Goal: Task Accomplishment & Management: Manage account settings

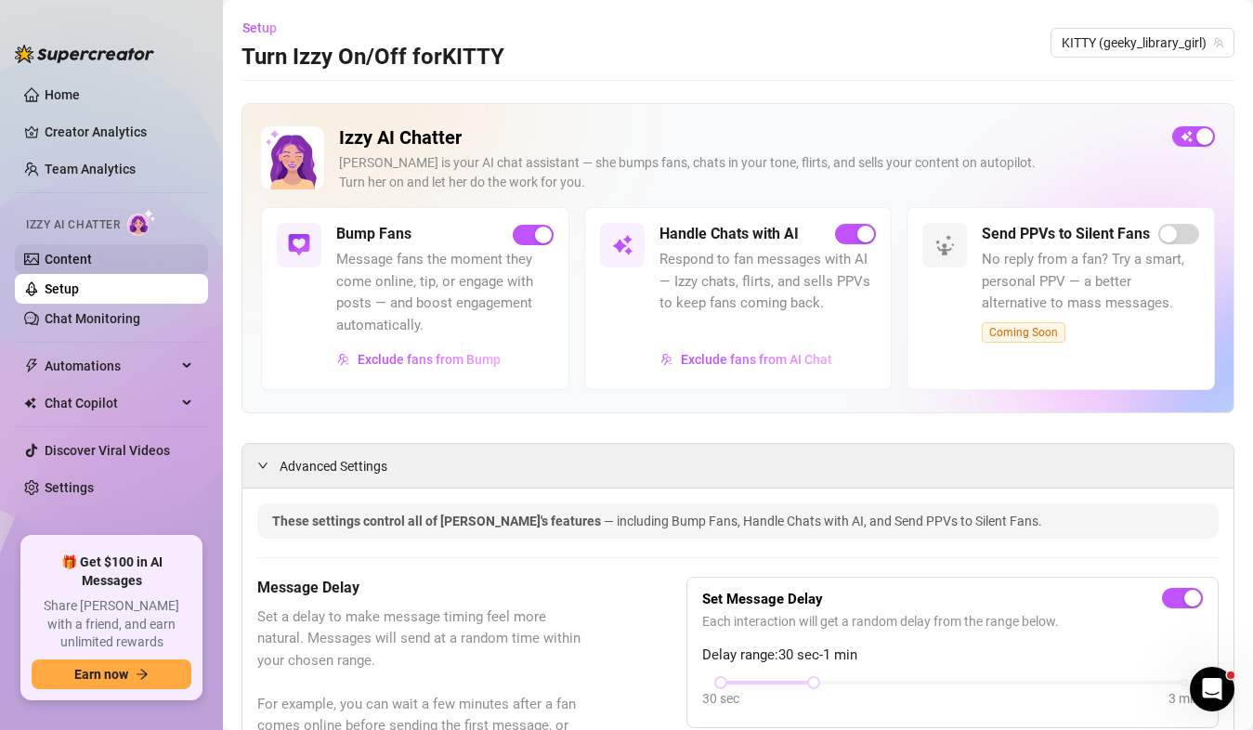
click at [92, 255] on link "Content" at bounding box center [68, 259] width 47 height 15
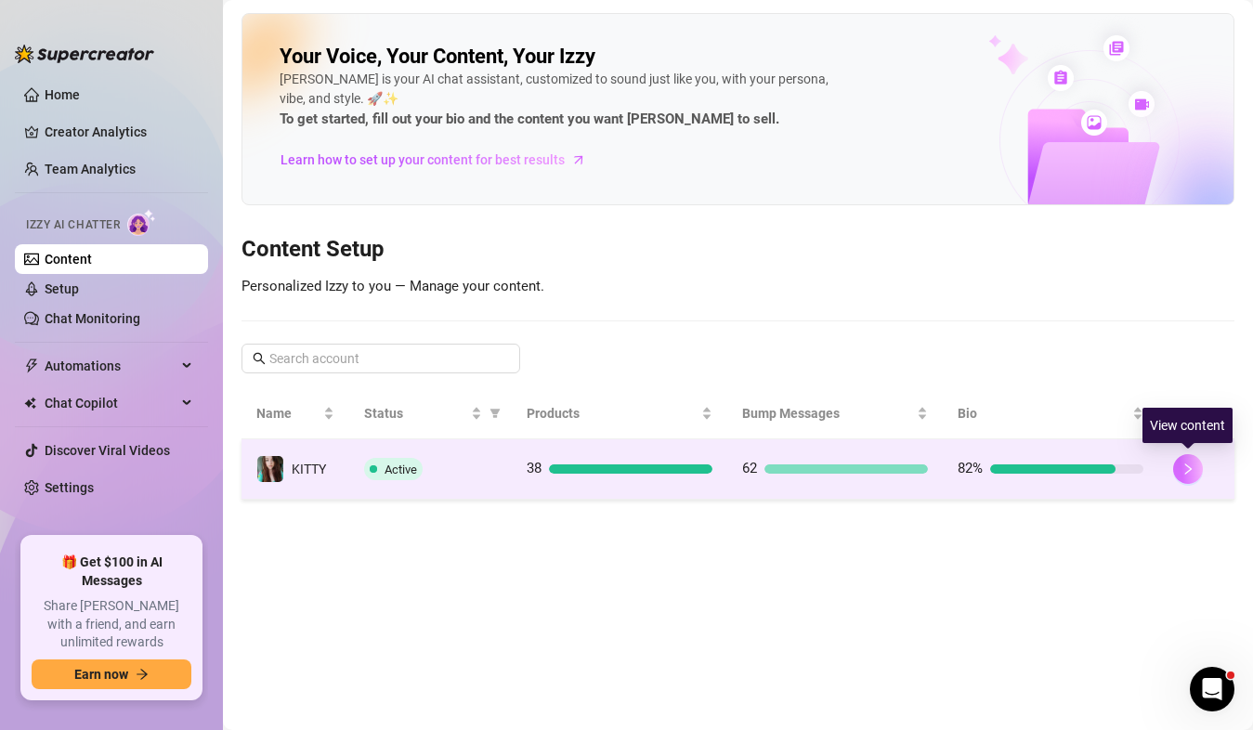
click at [1179, 478] on button "button" at bounding box center [1188, 469] width 30 height 30
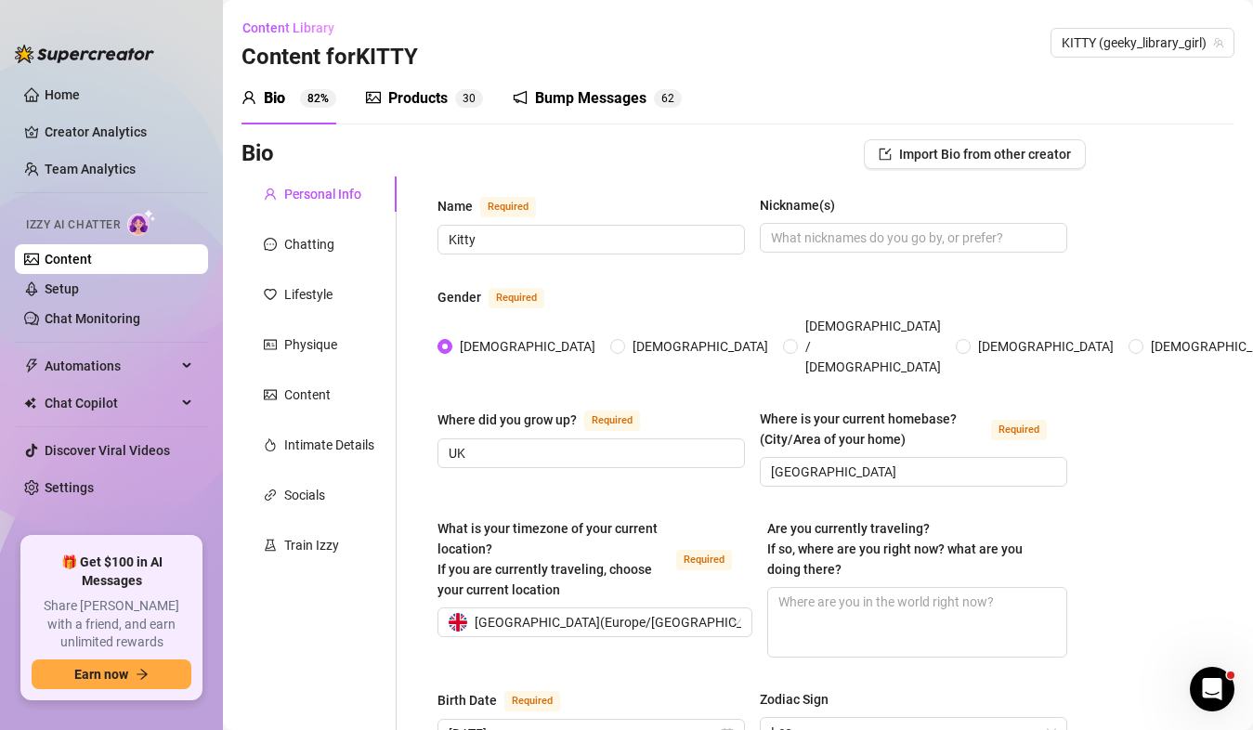
click at [561, 89] on div "Bump Messages" at bounding box center [590, 98] width 111 height 22
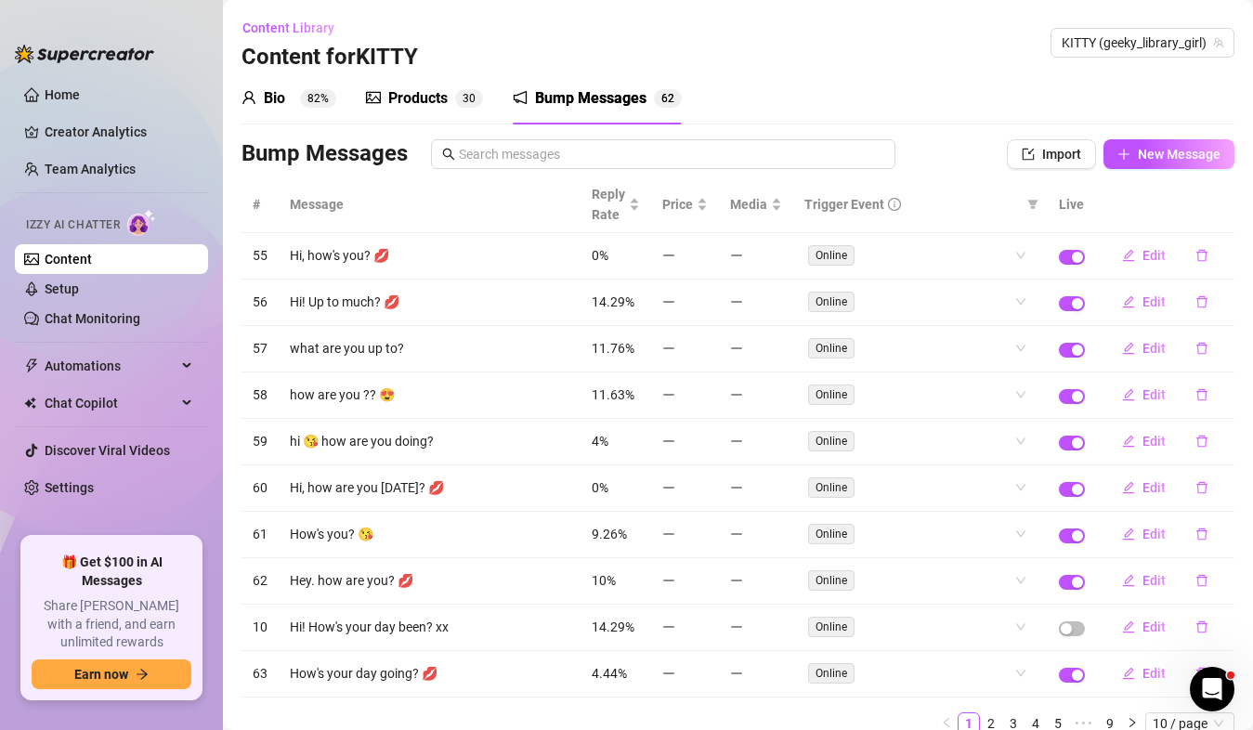
click at [375, 84] on div "Products 3 0" at bounding box center [424, 98] width 117 height 52
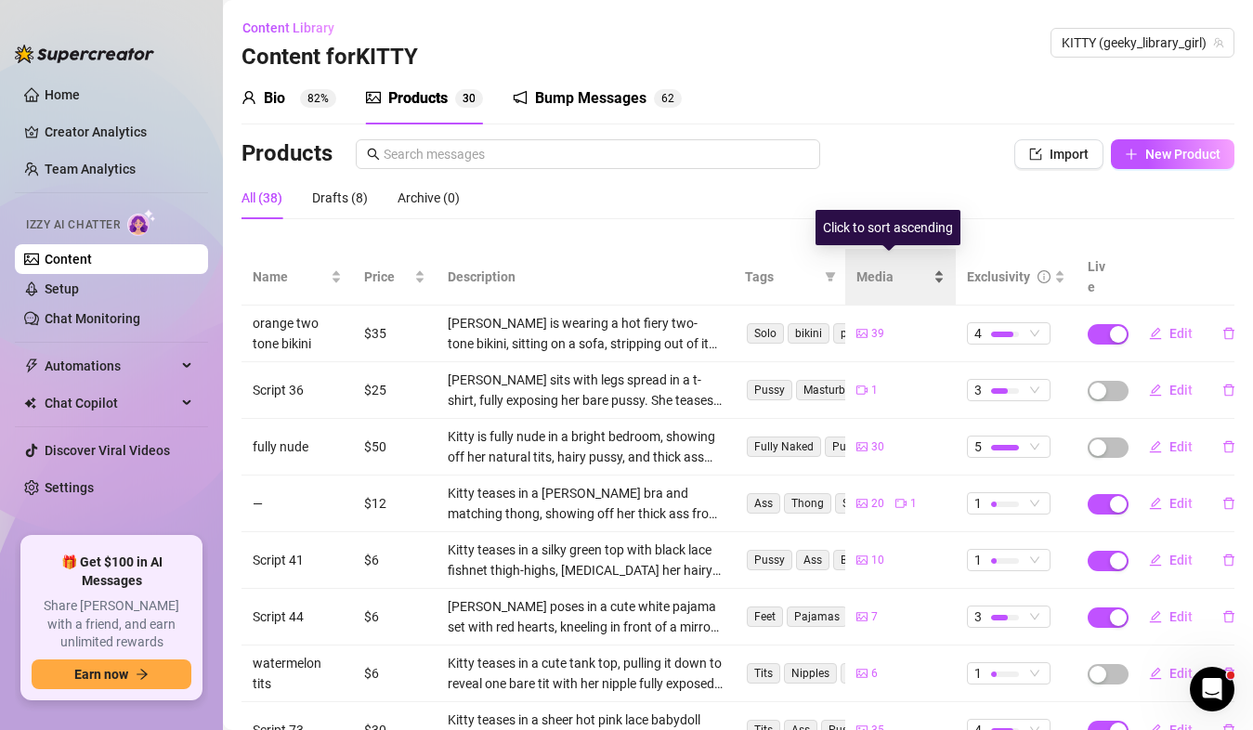
click at [887, 276] on span "Media" at bounding box center [893, 277] width 74 height 20
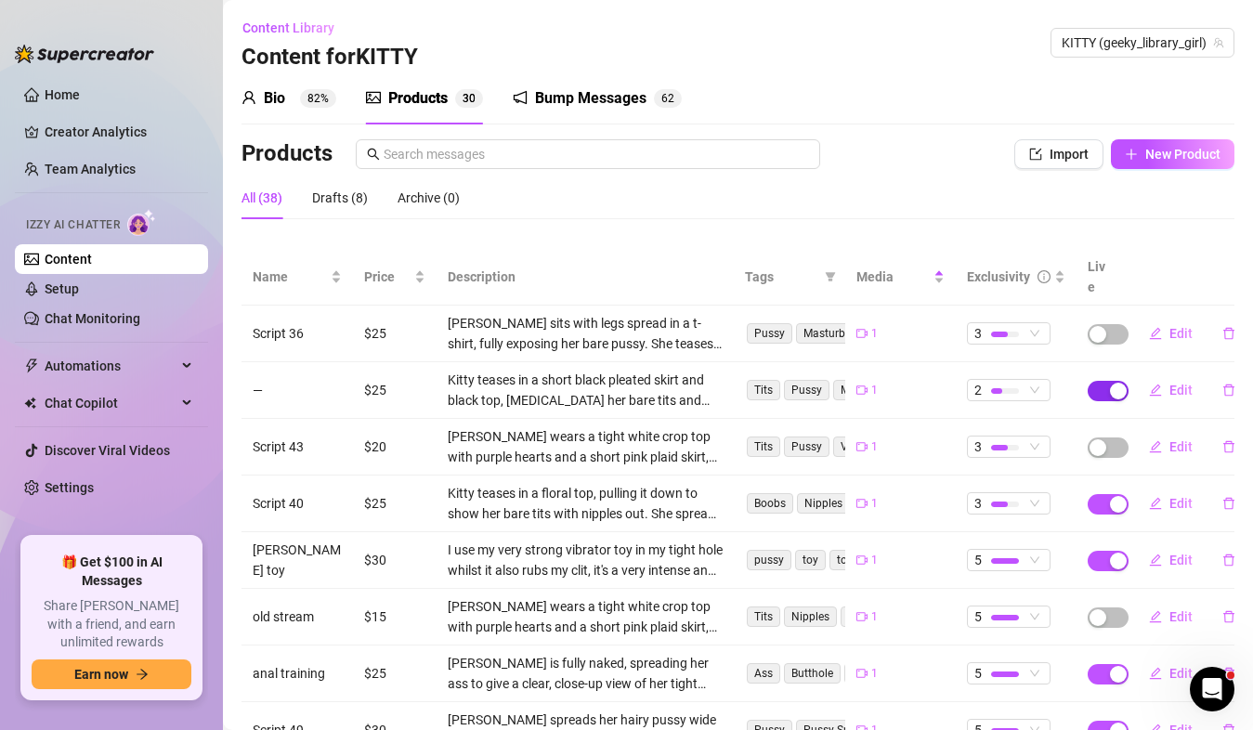
click at [1110, 383] on div "button" at bounding box center [1118, 391] width 17 height 17
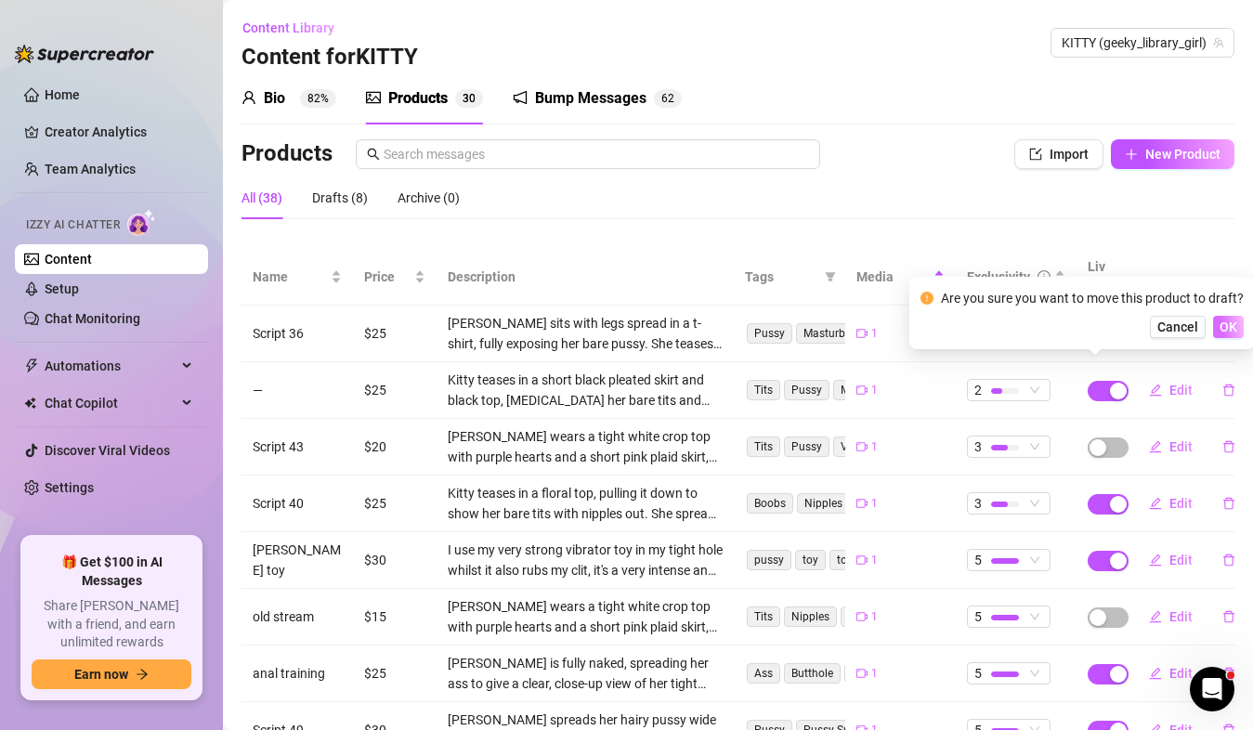
click at [1226, 330] on span "OK" at bounding box center [1228, 326] width 18 height 15
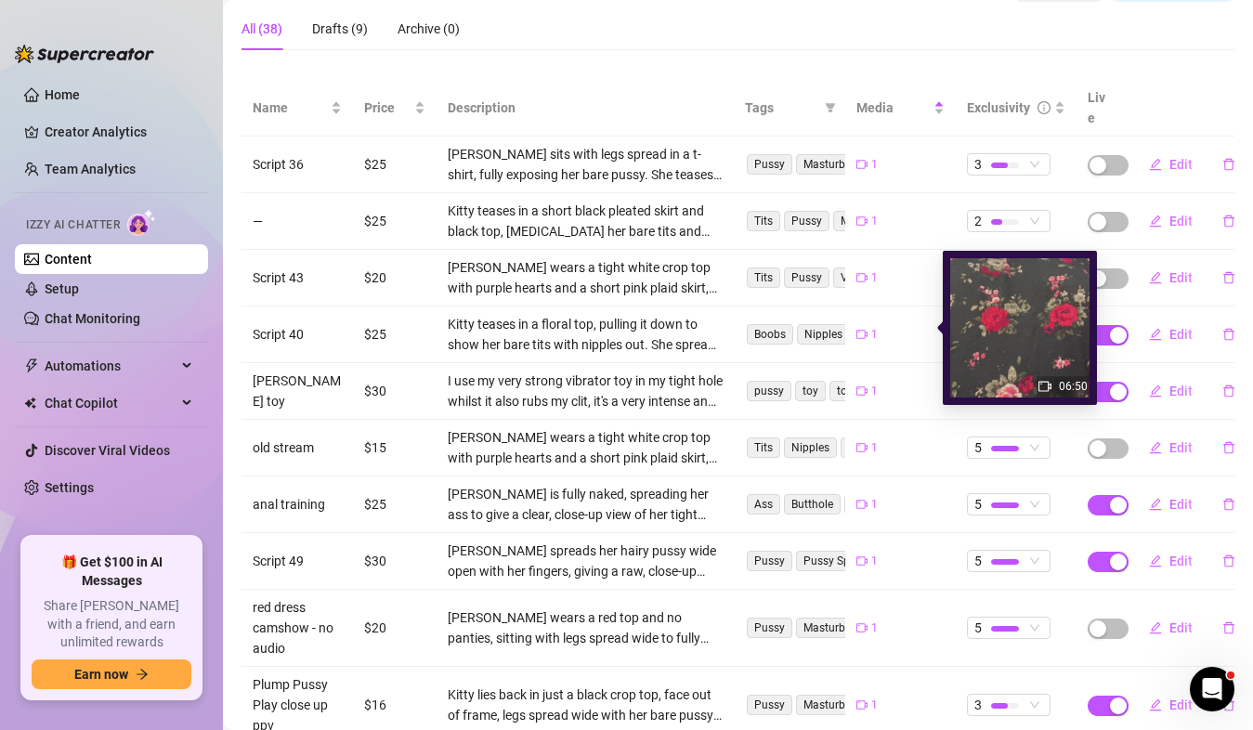
scroll to position [179, 0]
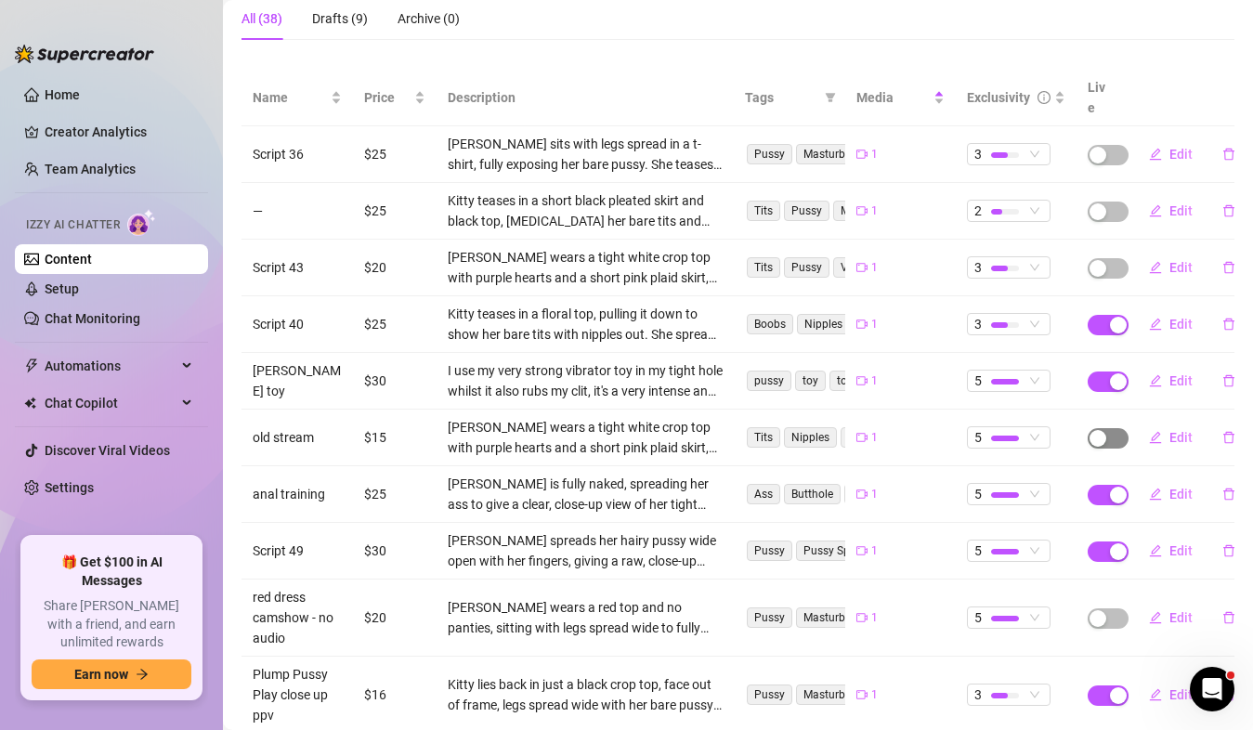
click at [1090, 430] on div "button" at bounding box center [1097, 438] width 17 height 17
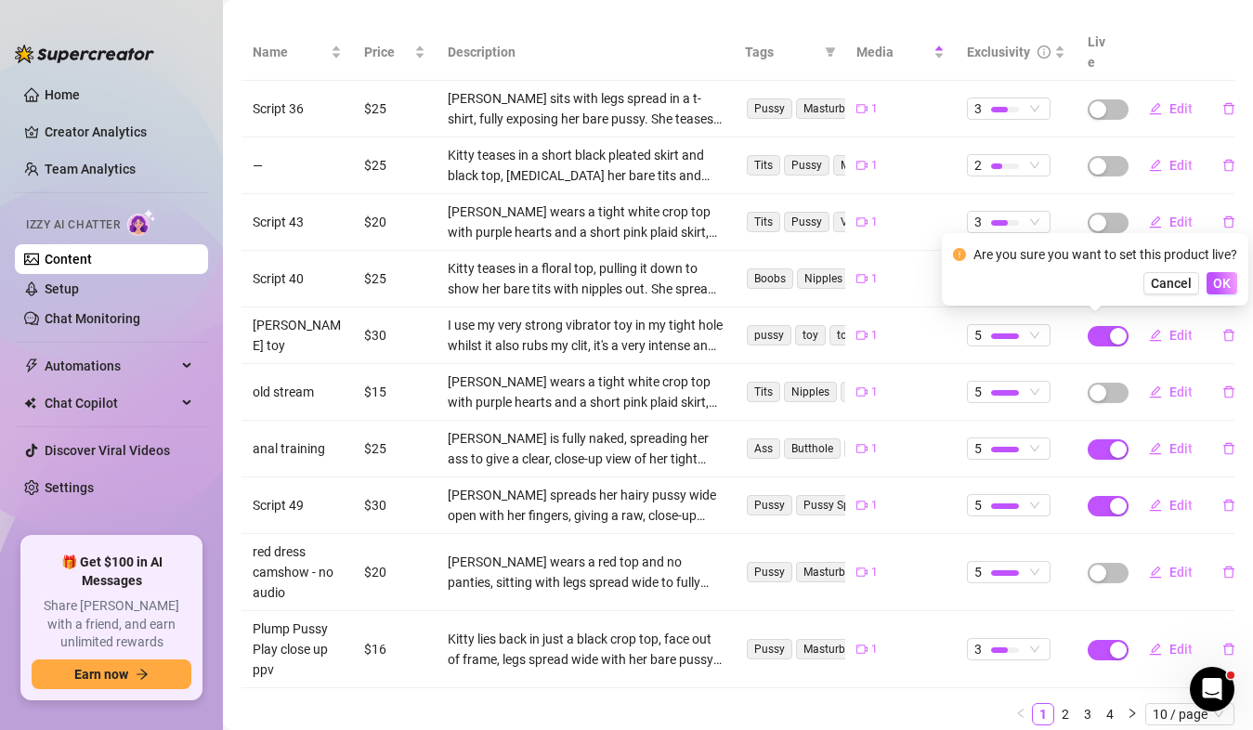
scroll to position [270, 0]
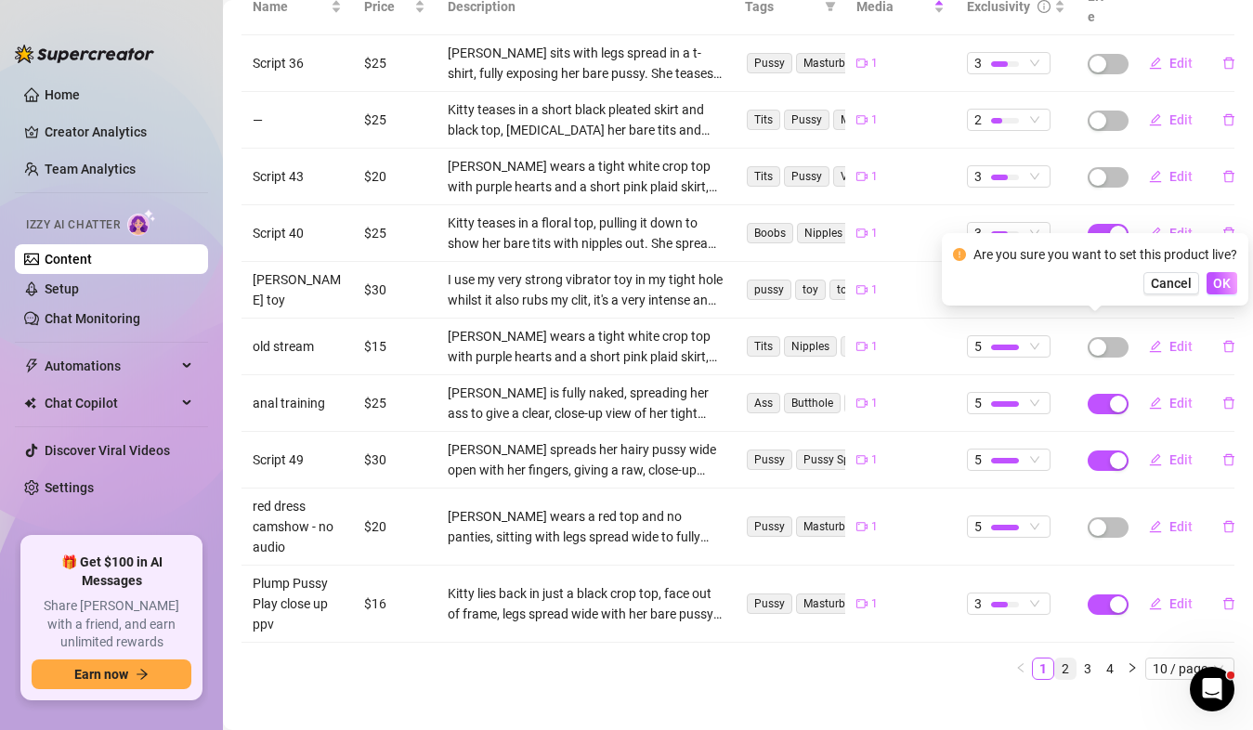
click at [1055, 659] on link "2" at bounding box center [1065, 669] width 20 height 20
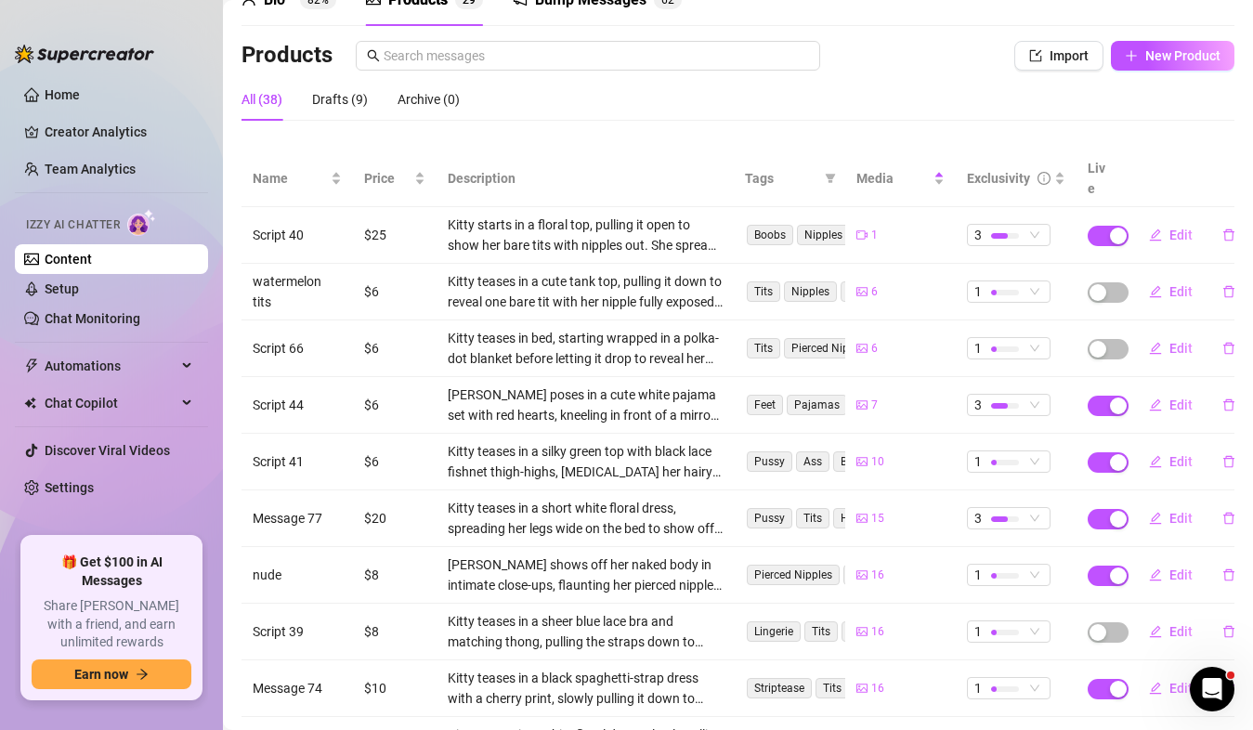
scroll to position [99, 0]
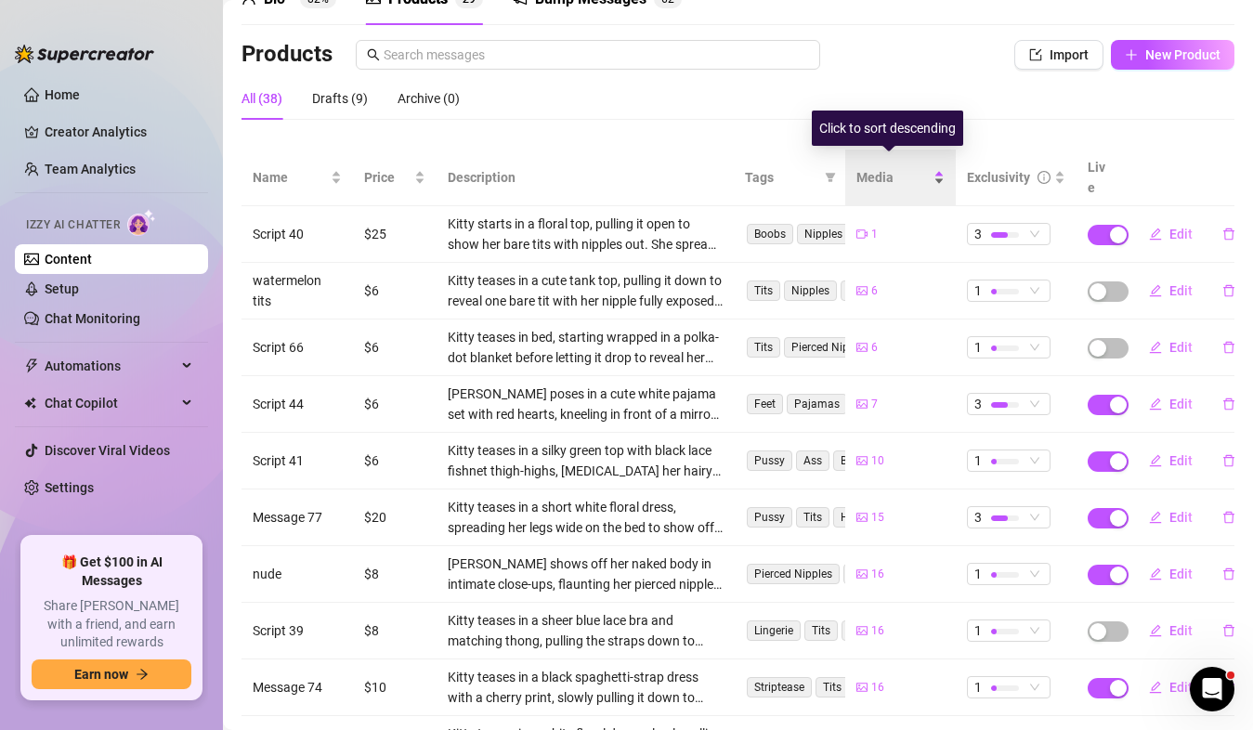
click at [884, 170] on span "Media" at bounding box center [893, 177] width 74 height 20
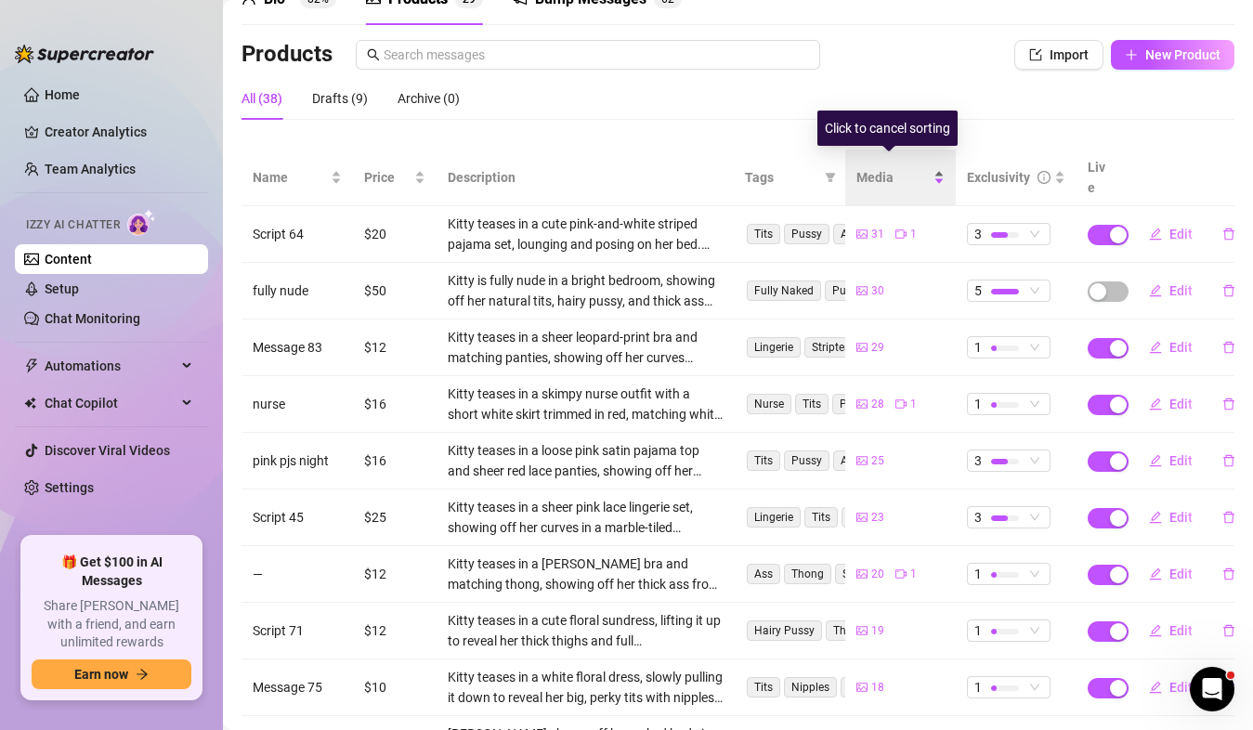
click at [884, 170] on span "Media" at bounding box center [893, 177] width 74 height 20
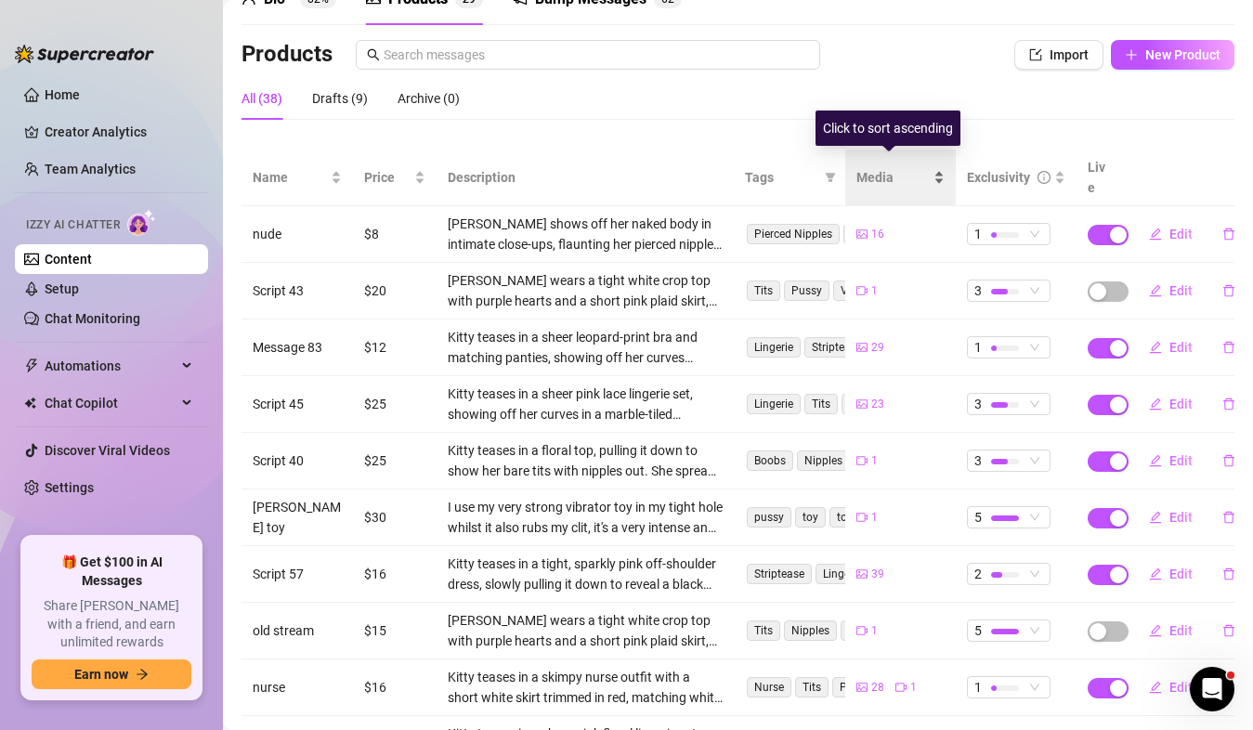
click at [894, 172] on span "Media" at bounding box center [893, 177] width 74 height 20
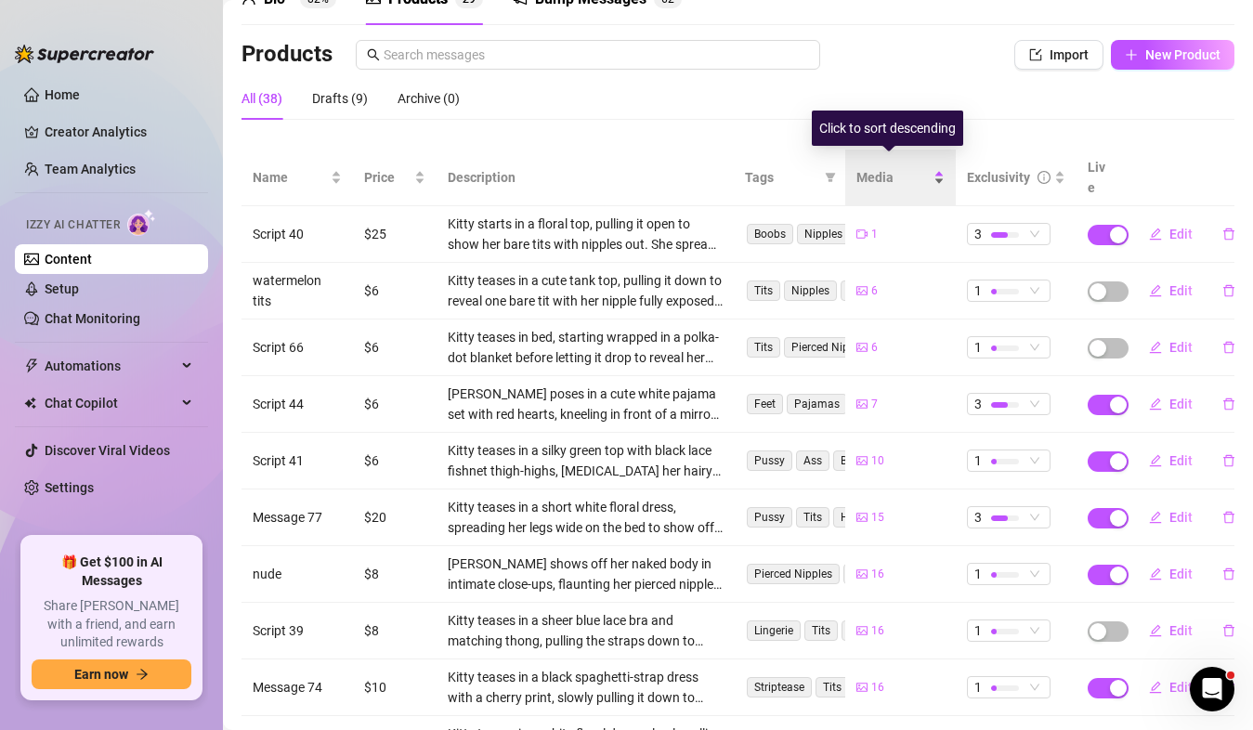
click at [930, 167] on div "Media" at bounding box center [900, 177] width 89 height 20
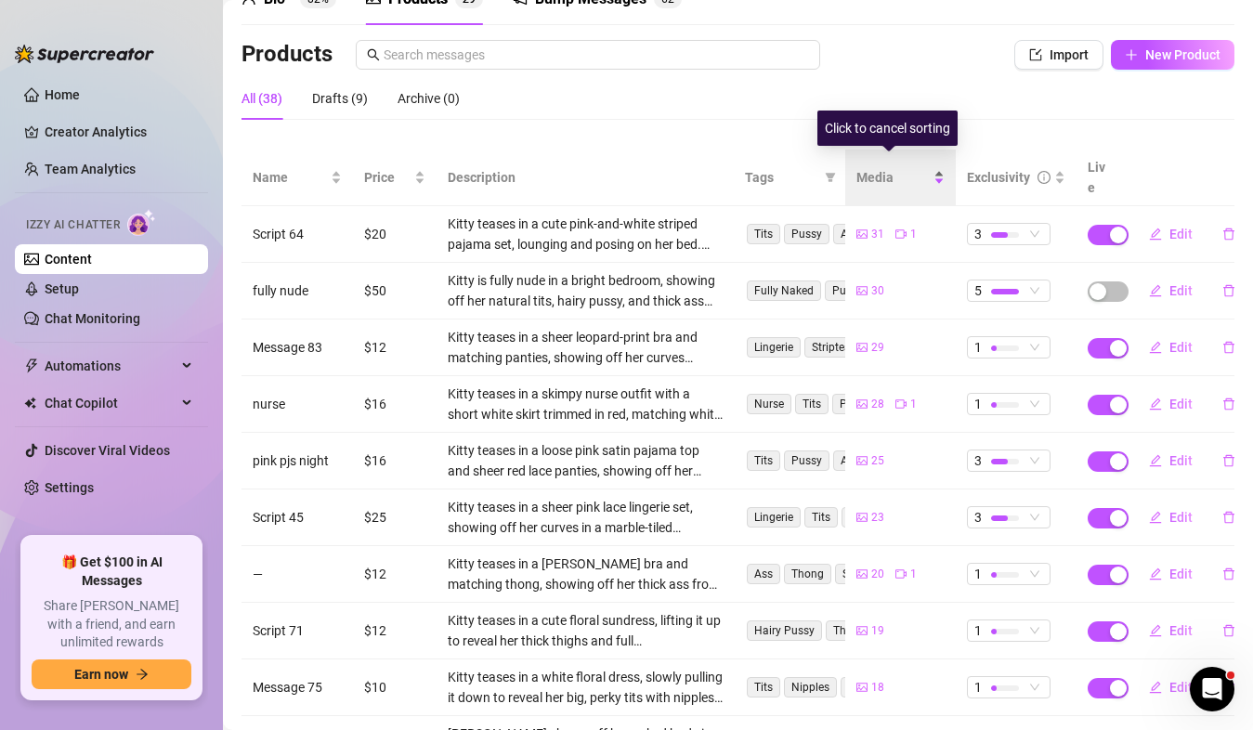
click at [866, 169] on span "Media" at bounding box center [893, 177] width 74 height 20
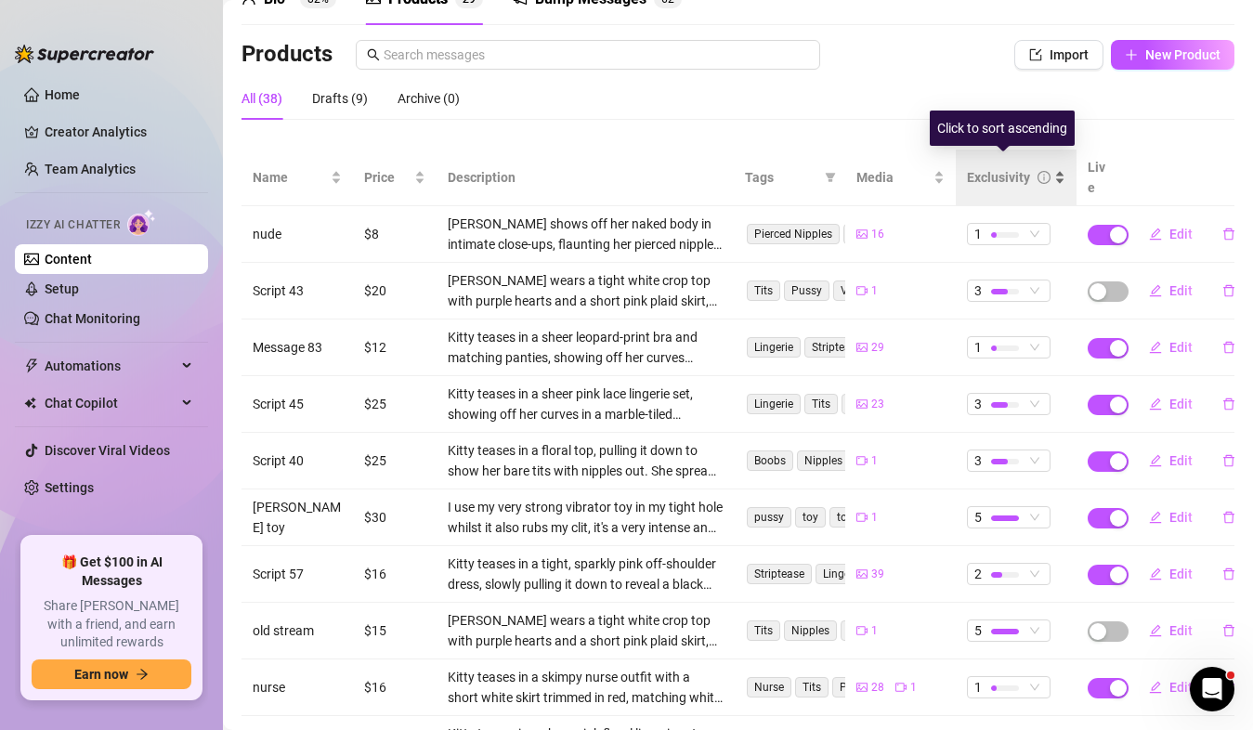
click at [989, 179] on div "Exclusivity" at bounding box center [1016, 177] width 98 height 20
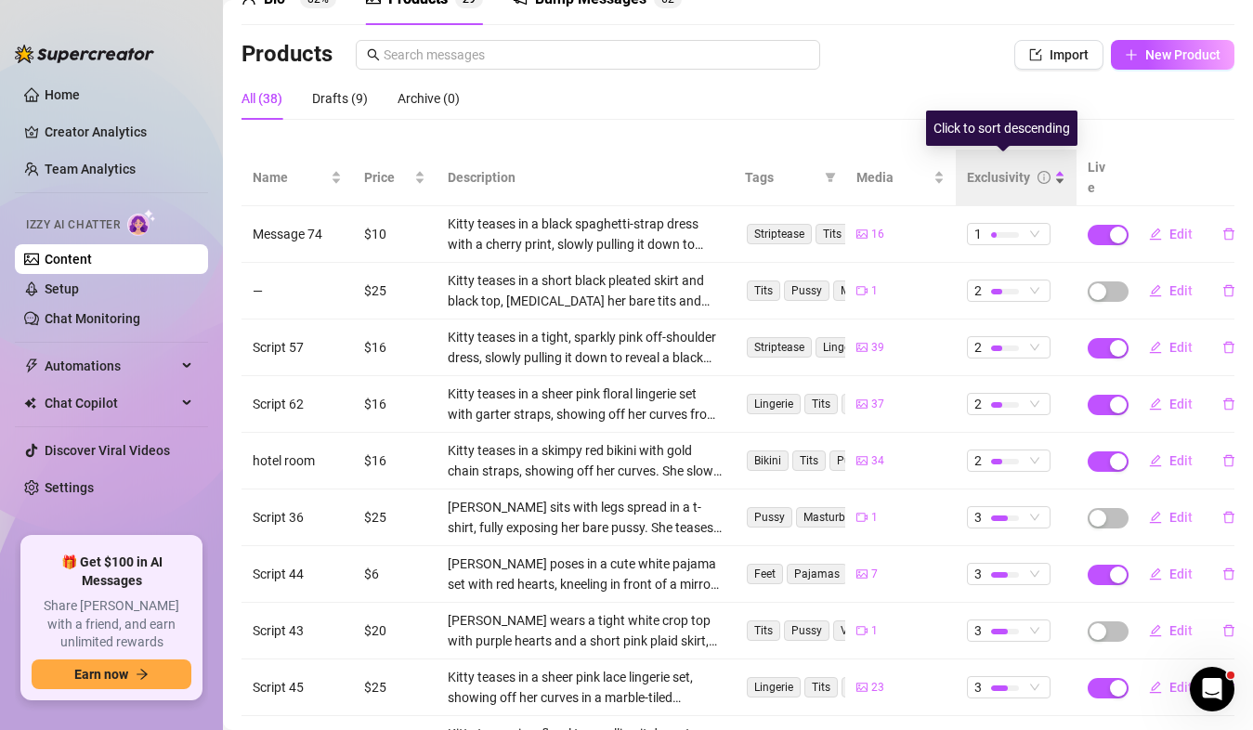
click at [989, 179] on div "Exclusivity" at bounding box center [1016, 177] width 98 height 20
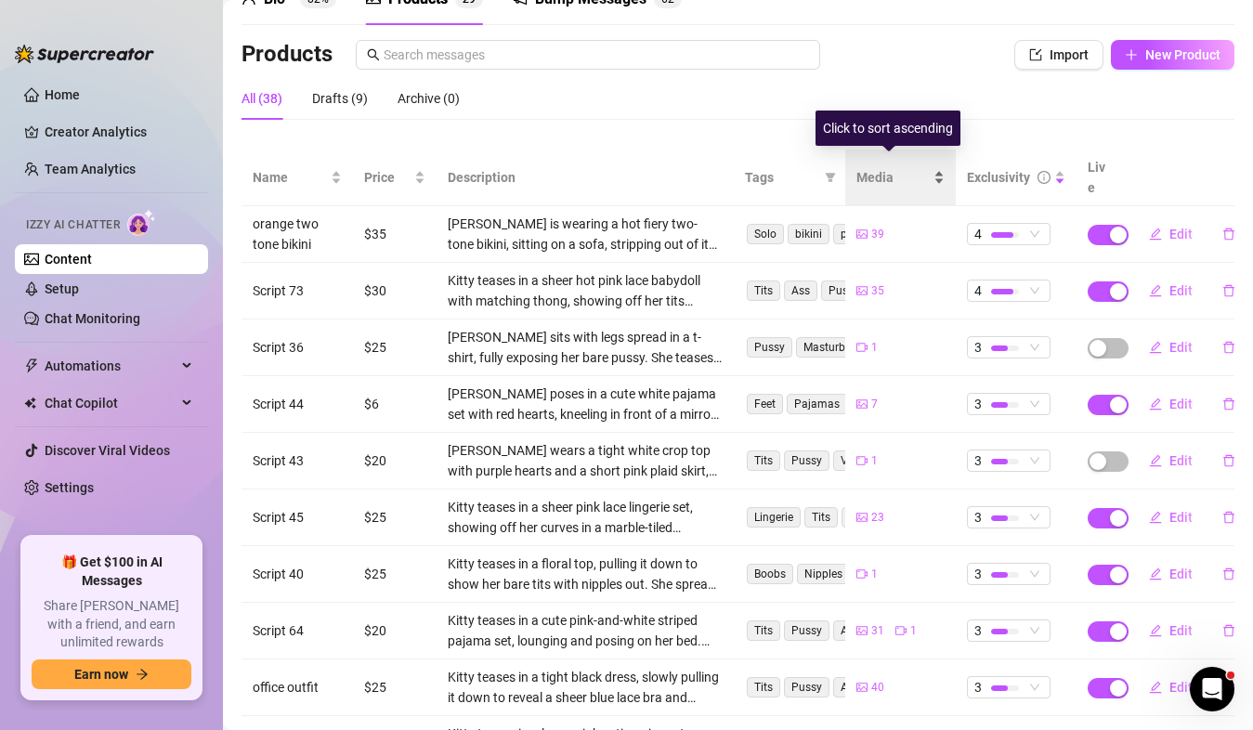
click at [902, 172] on span "Media" at bounding box center [893, 177] width 74 height 20
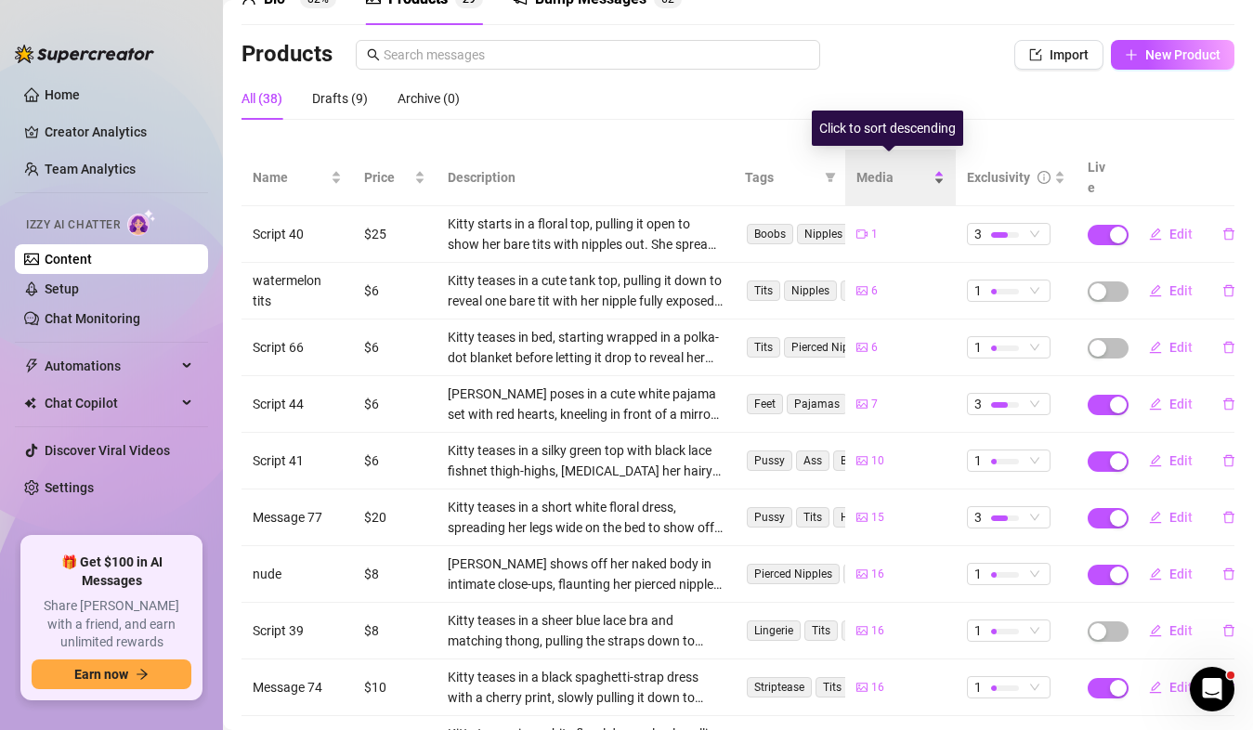
click at [899, 172] on span "Media" at bounding box center [893, 177] width 74 height 20
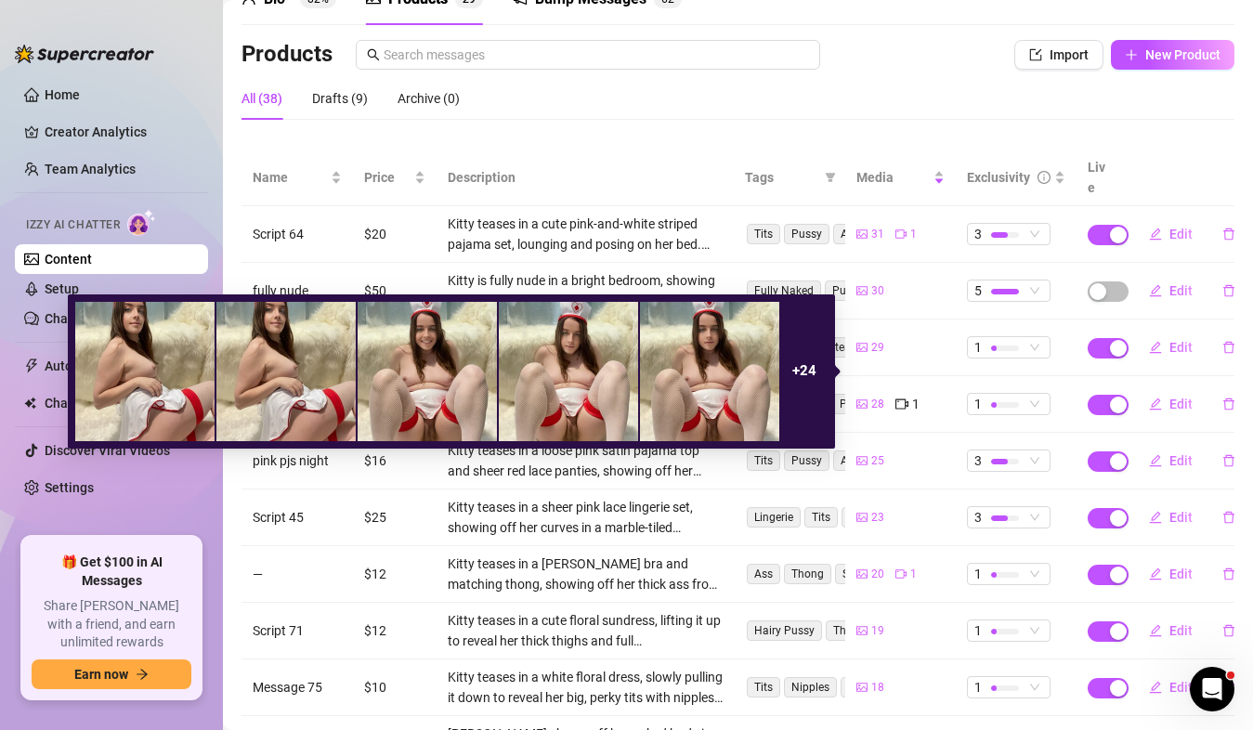
scroll to position [229, 0]
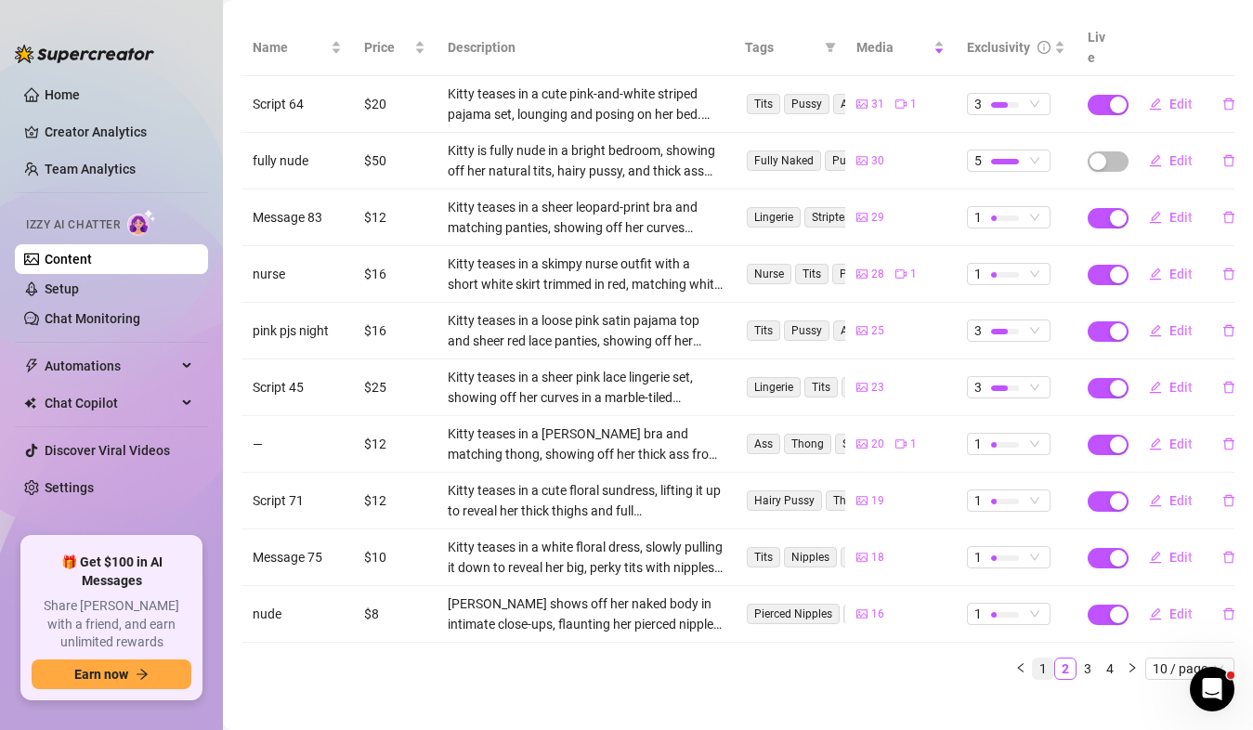
click at [1033, 659] on link "1" at bounding box center [1043, 669] width 20 height 20
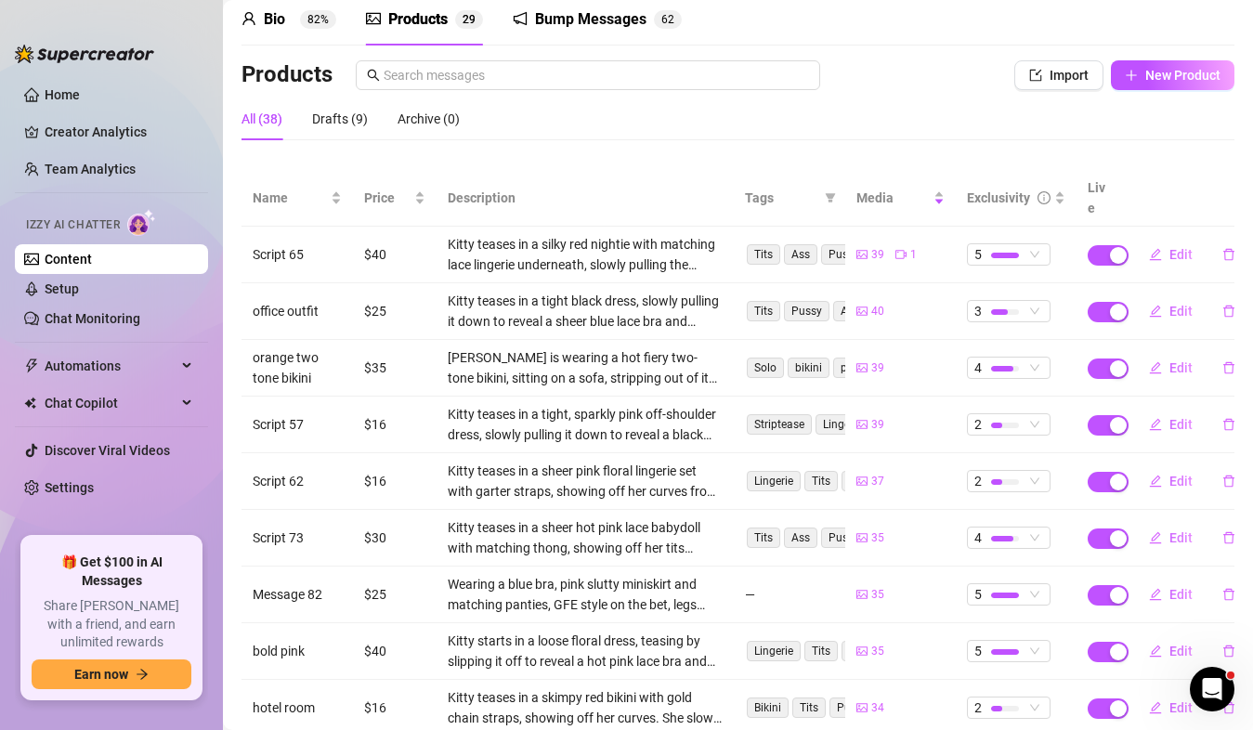
scroll to position [78, 0]
click at [987, 189] on div "Exclusivity" at bounding box center [998, 199] width 63 height 20
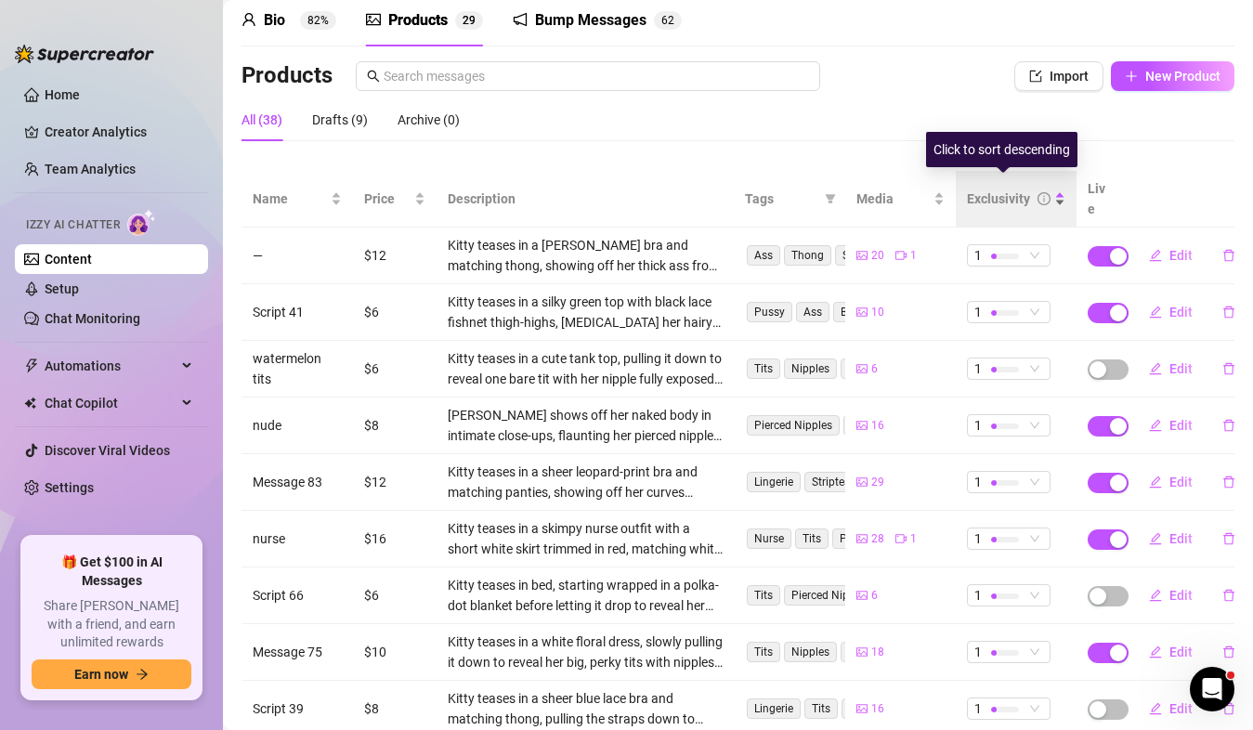
click at [987, 189] on div "Exclusivity" at bounding box center [998, 199] width 63 height 20
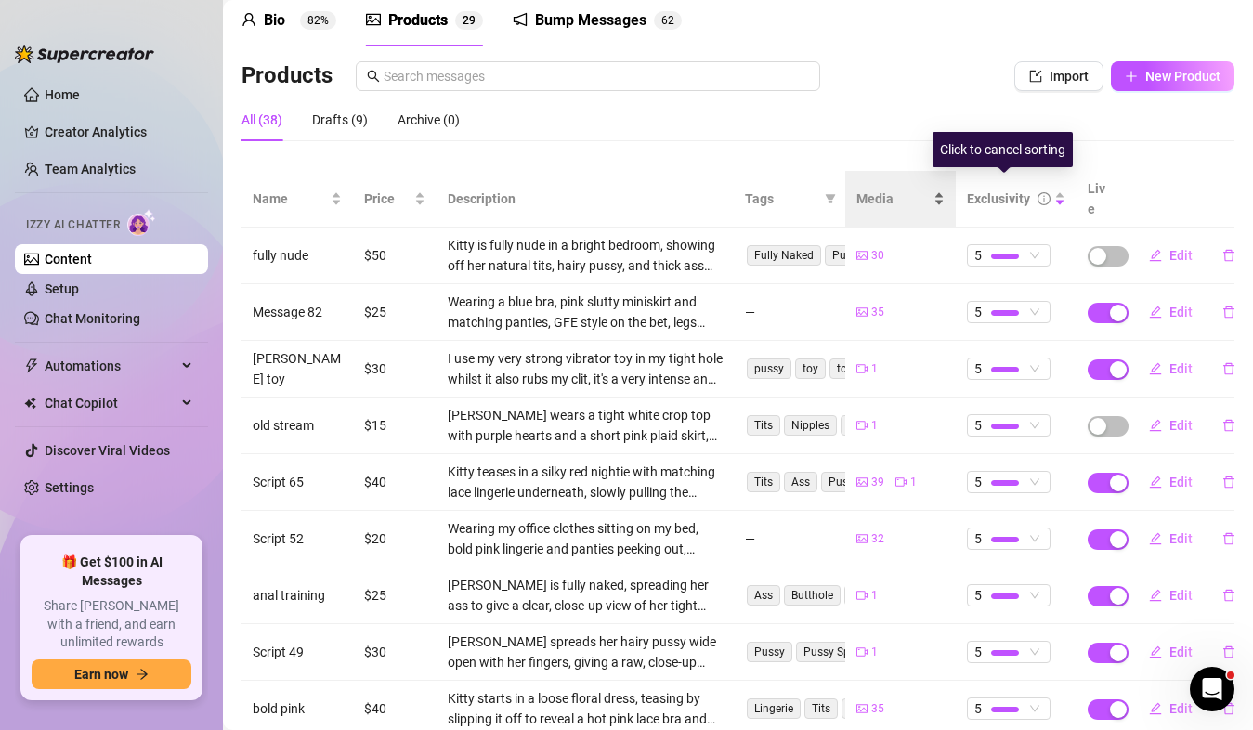
click at [887, 194] on span "Media" at bounding box center [893, 199] width 74 height 20
